Goal: Task Accomplishment & Management: Manage account settings

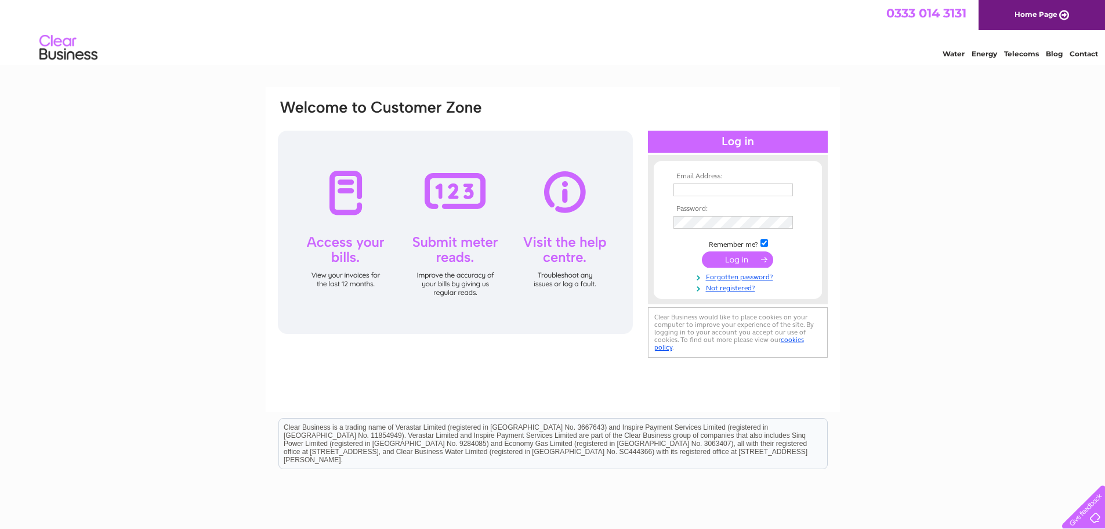
type input "[EMAIL_ADDRESS][DOMAIN_NAME]"
click at [726, 259] on input "submit" at bounding box center [737, 259] width 71 height 16
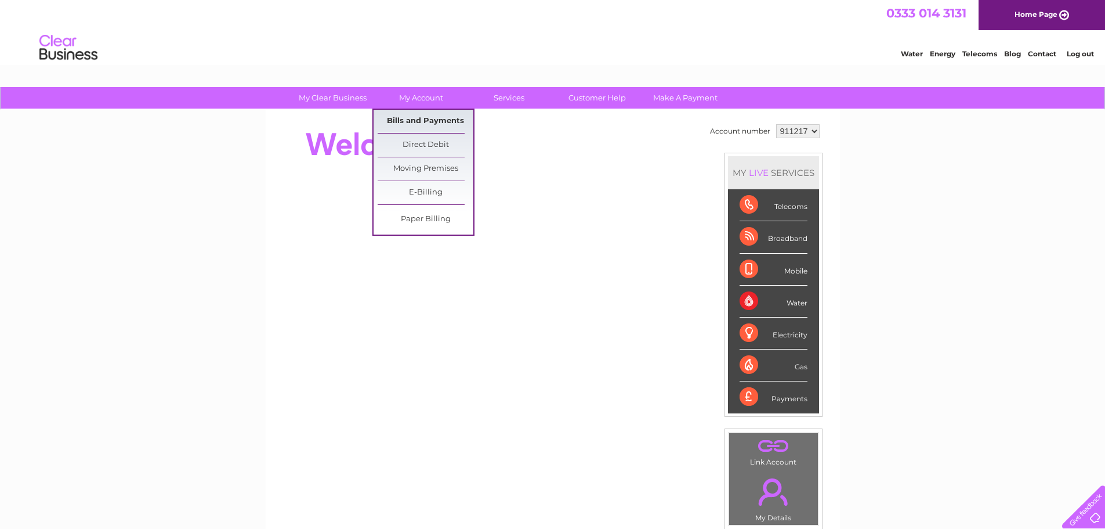
click at [447, 122] on link "Bills and Payments" at bounding box center [426, 121] width 96 height 23
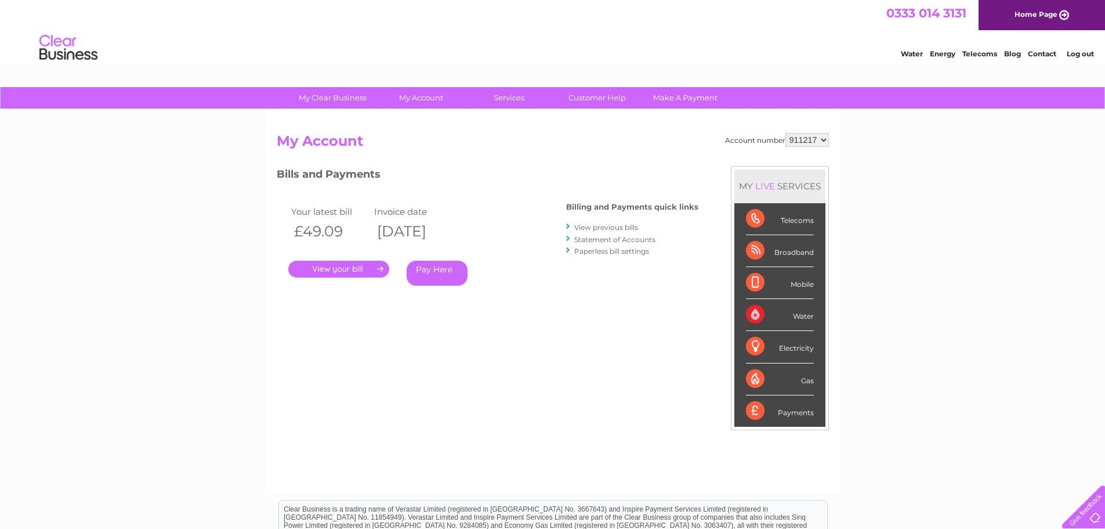
click at [595, 228] on link "View previous bills" at bounding box center [607, 227] width 64 height 9
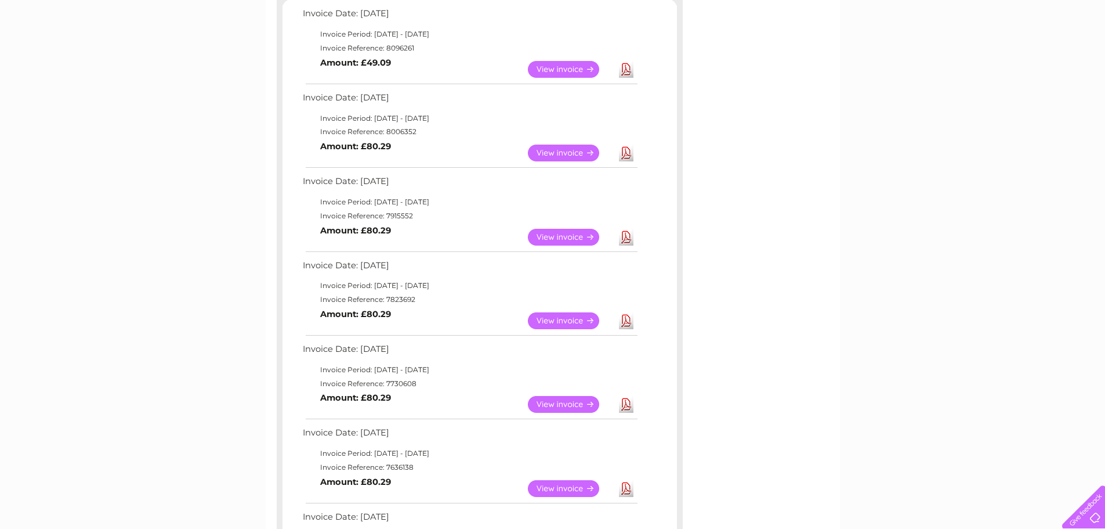
scroll to position [232, 0]
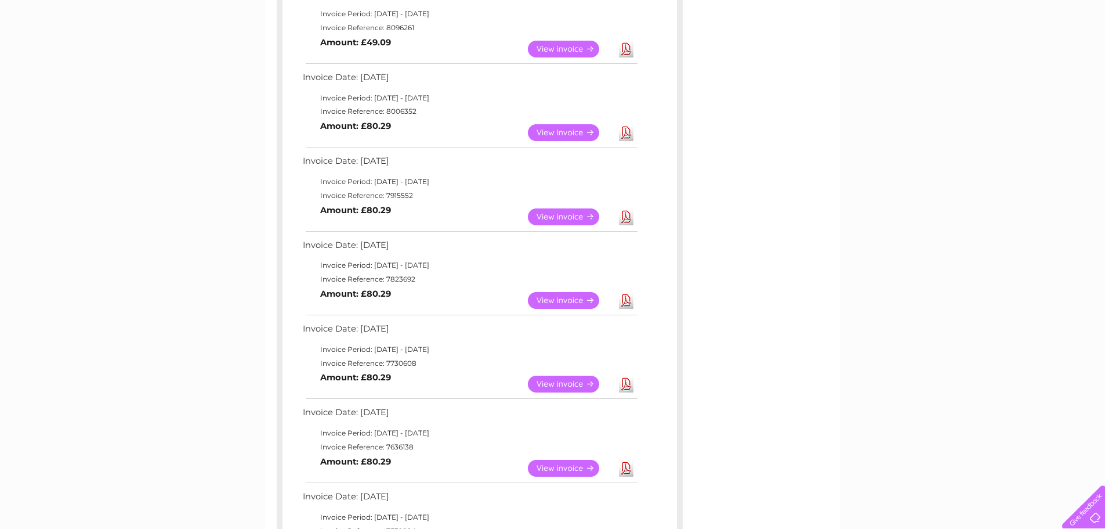
click at [569, 300] on link "View" at bounding box center [570, 300] width 85 height 17
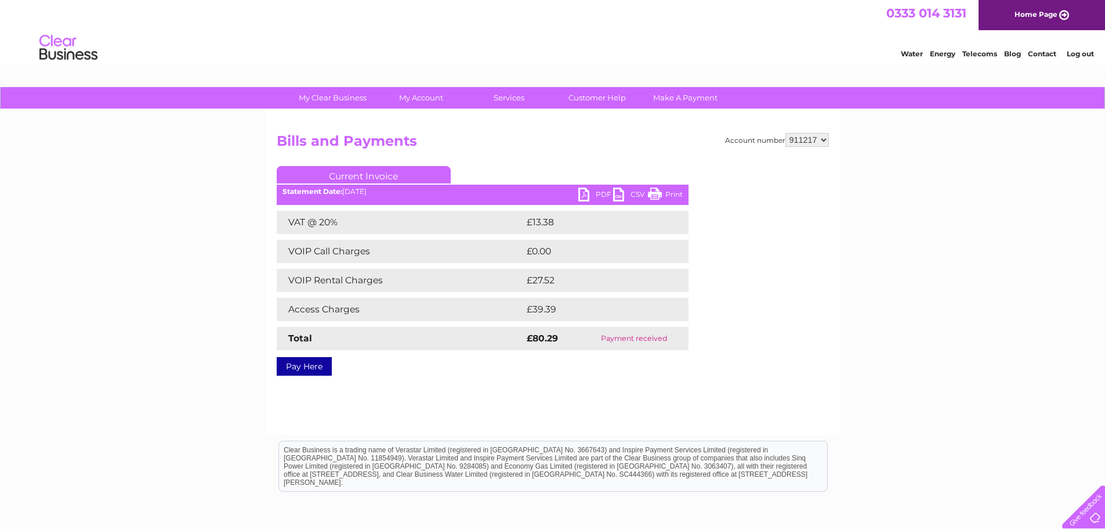
click at [308, 371] on link "Pay Here" at bounding box center [304, 366] width 55 height 19
click at [678, 193] on link "Print" at bounding box center [665, 195] width 35 height 17
click at [524, 30] on div "0333 014 3131 Home Page" at bounding box center [552, 15] width 1105 height 30
click at [667, 196] on link "Print" at bounding box center [665, 195] width 35 height 17
drag, startPoint x: 660, startPoint y: 195, endPoint x: 860, endPoint y: 16, distance: 268.8
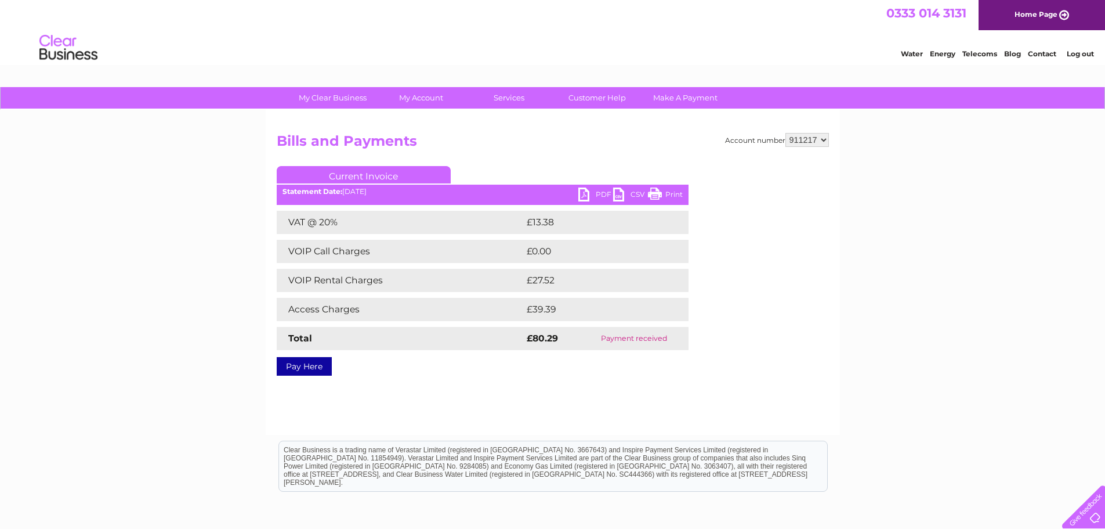
click at [660, 195] on link "Print" at bounding box center [665, 195] width 35 height 17
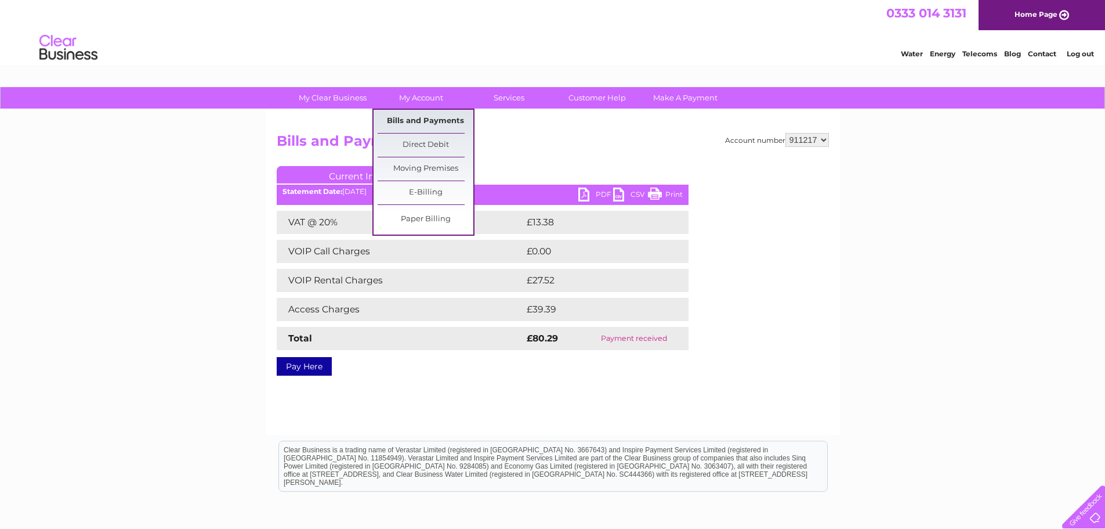
click at [421, 122] on link "Bills and Payments" at bounding box center [426, 121] width 96 height 23
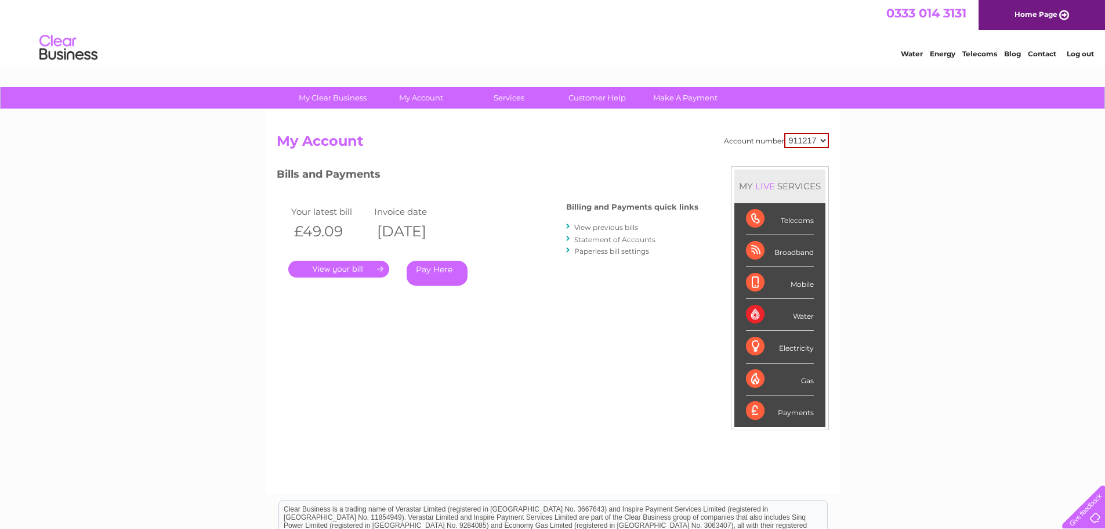
click at [613, 222] on li "View previous bills" at bounding box center [632, 227] width 132 height 12
click at [610, 226] on link "View previous bills" at bounding box center [607, 227] width 64 height 9
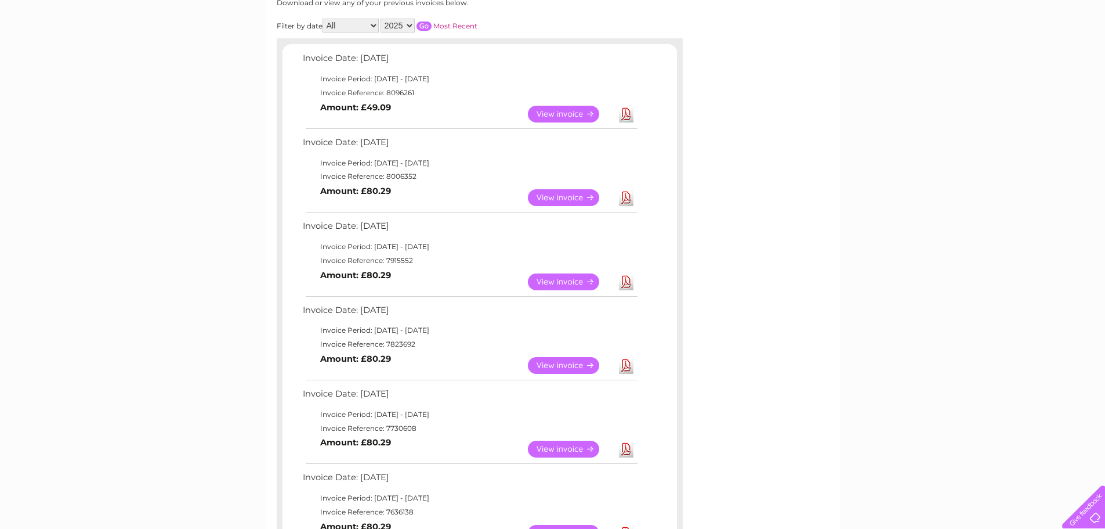
scroll to position [174, 0]
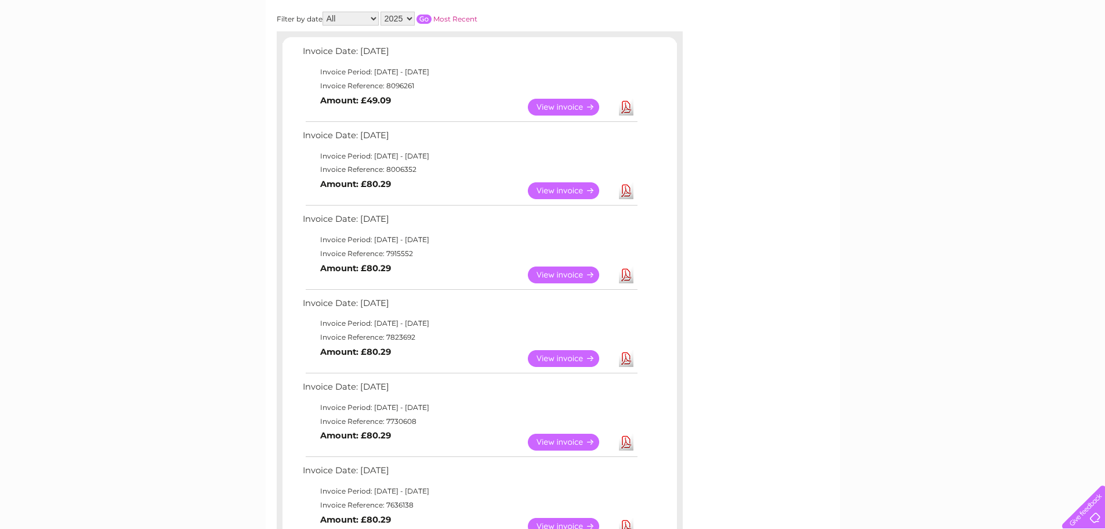
click at [572, 274] on link "View" at bounding box center [570, 274] width 85 height 17
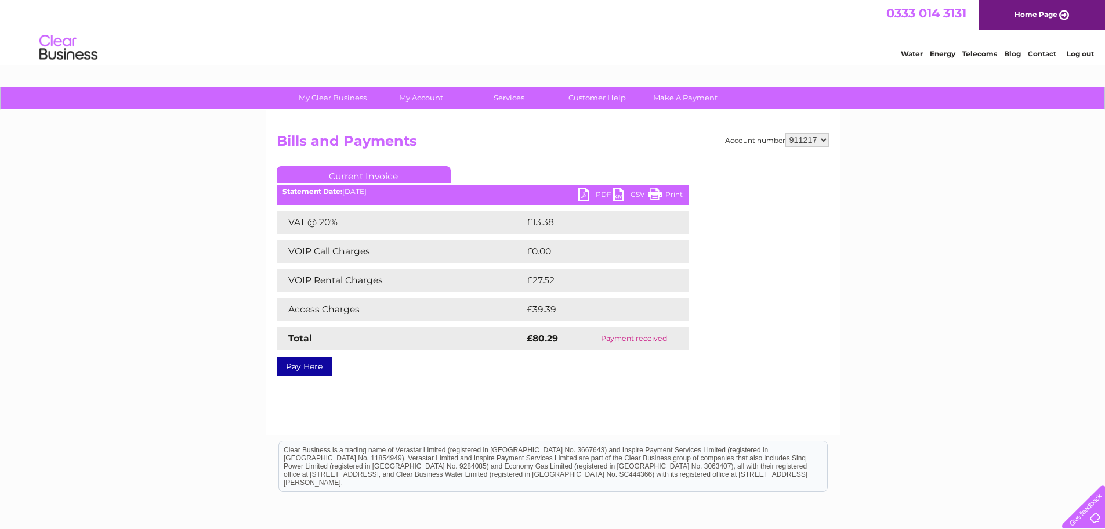
click at [673, 193] on link "Print" at bounding box center [665, 195] width 35 height 17
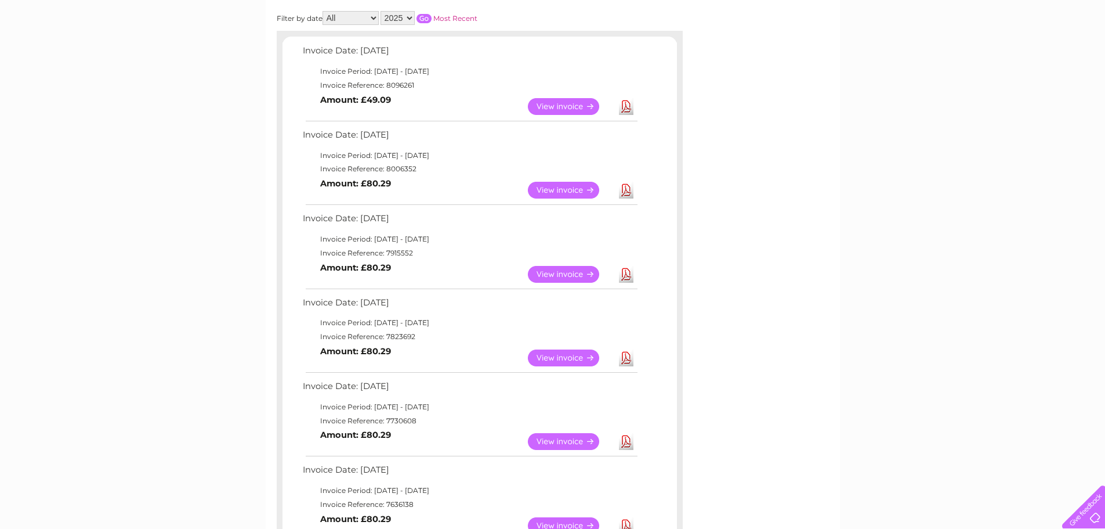
click at [554, 190] on link "View" at bounding box center [570, 190] width 85 height 17
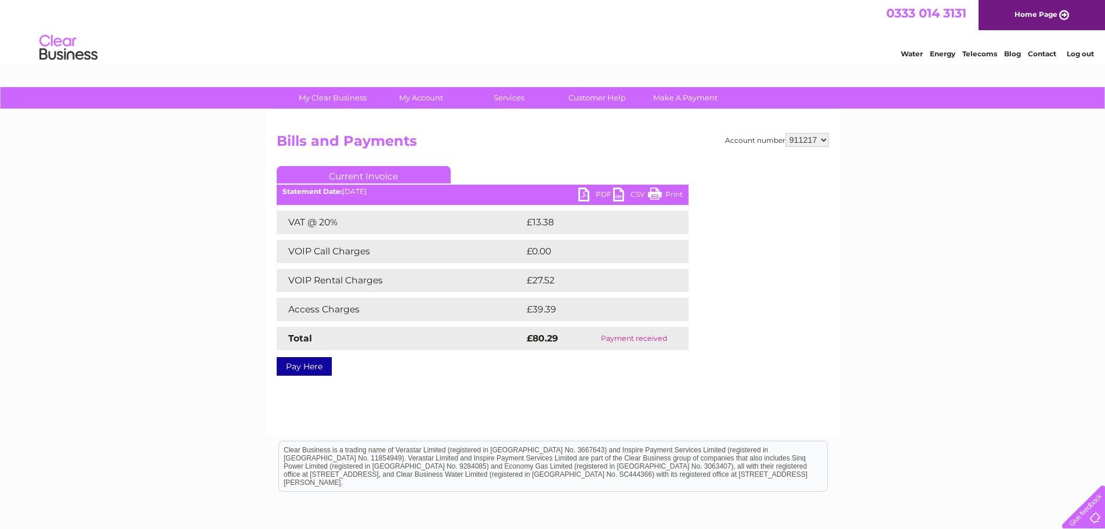
click at [680, 196] on link "Print" at bounding box center [665, 195] width 35 height 17
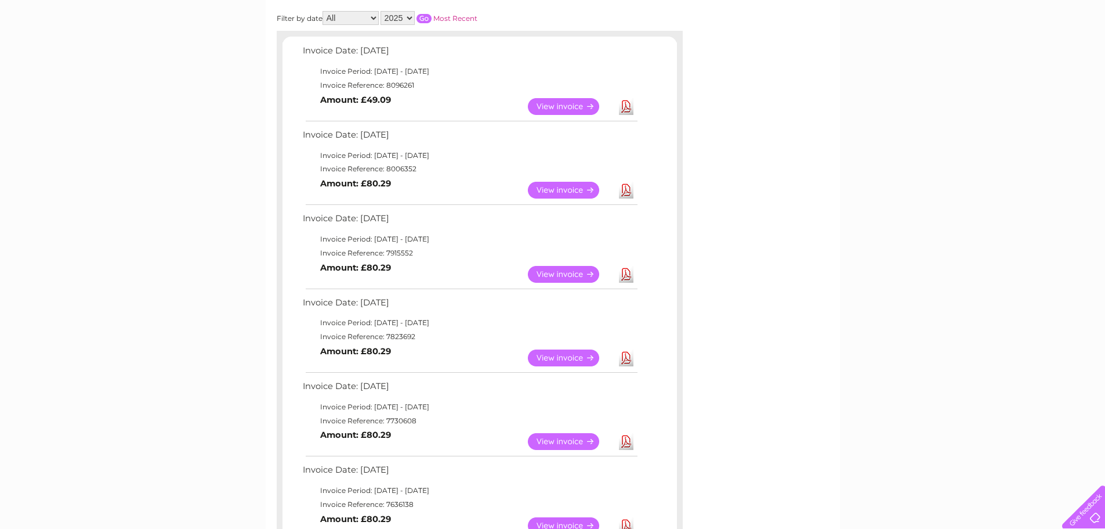
click at [559, 100] on link "View" at bounding box center [570, 106] width 85 height 17
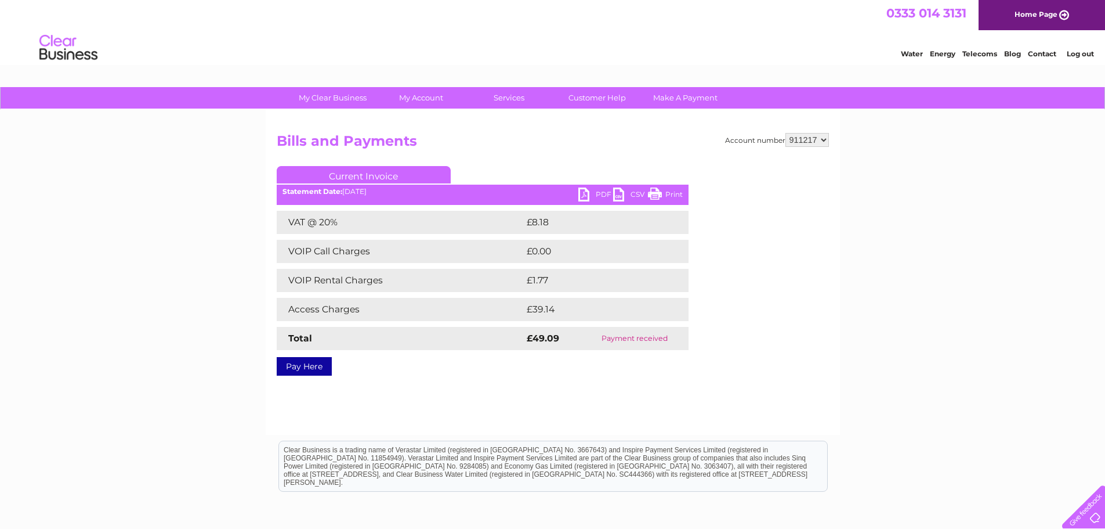
click at [671, 193] on link "Print" at bounding box center [665, 195] width 35 height 17
